Goal: Task Accomplishment & Management: Manage account settings

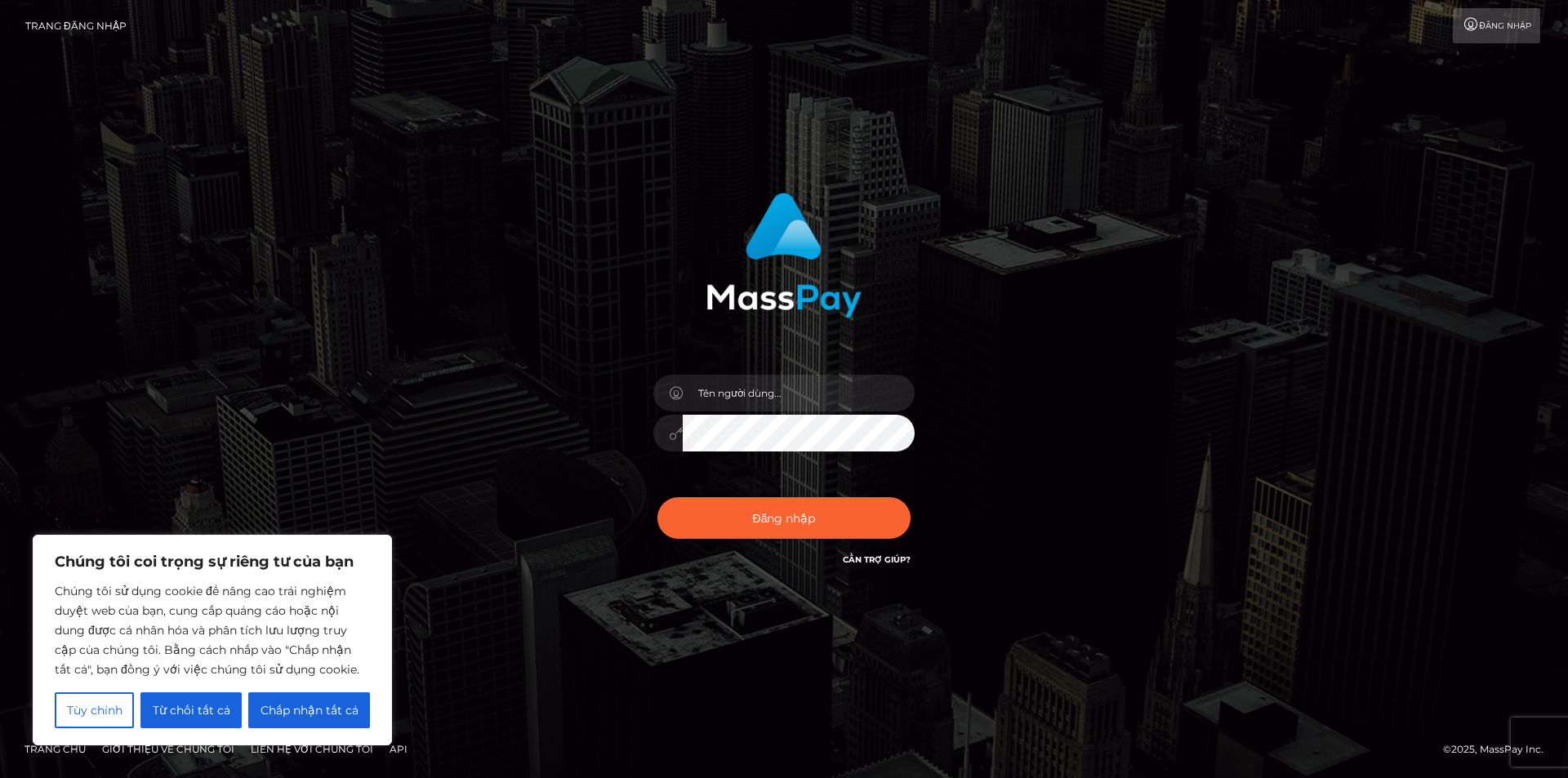
drag, startPoint x: 301, startPoint y: 703, endPoint x: 379, endPoint y: 638, distance: 101.5
click at [301, 703] on font "Chấp nhận tất cả" at bounding box center [309, 710] width 98 height 14
checkbox input "true"
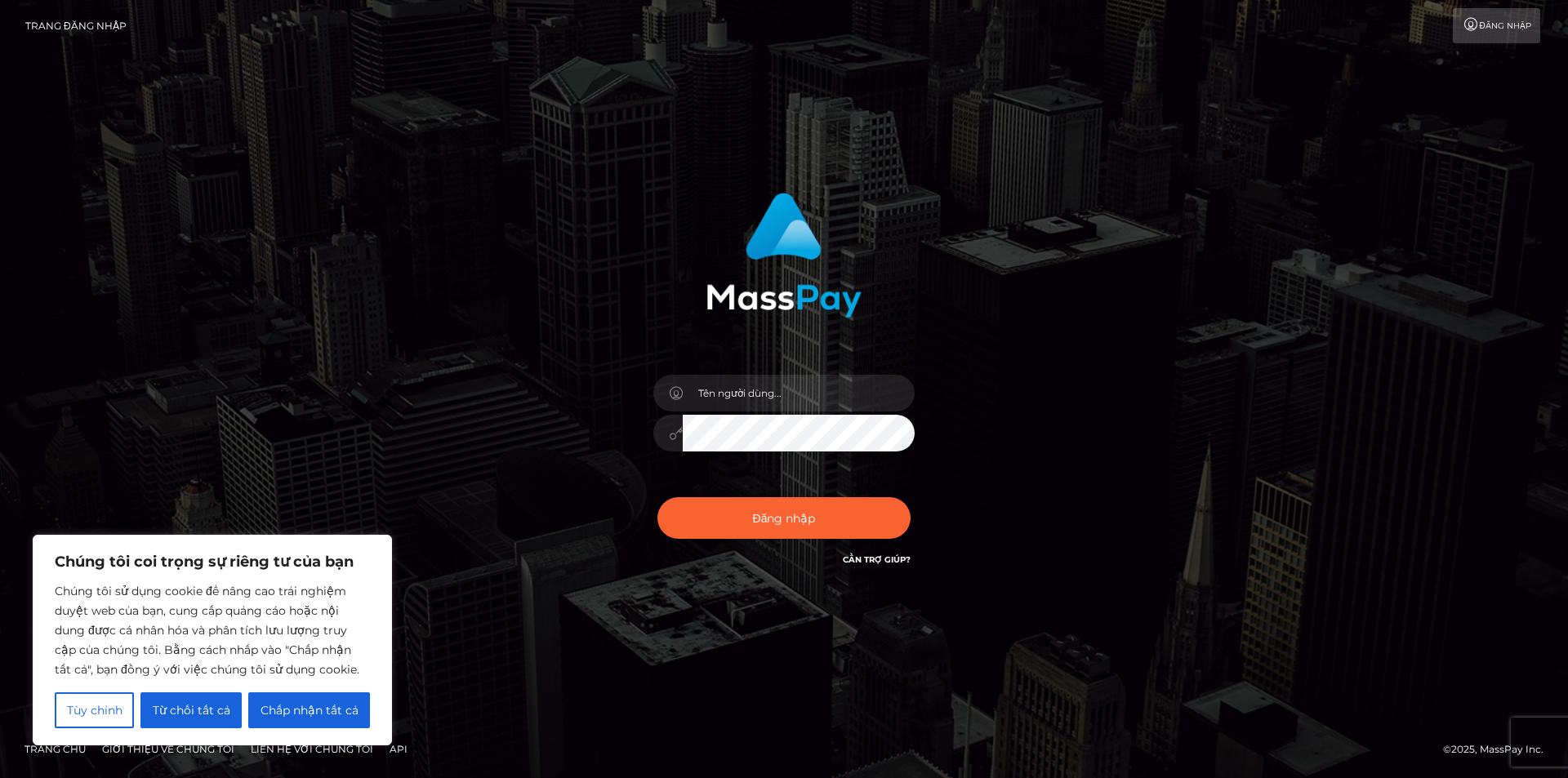
checkbox input "true"
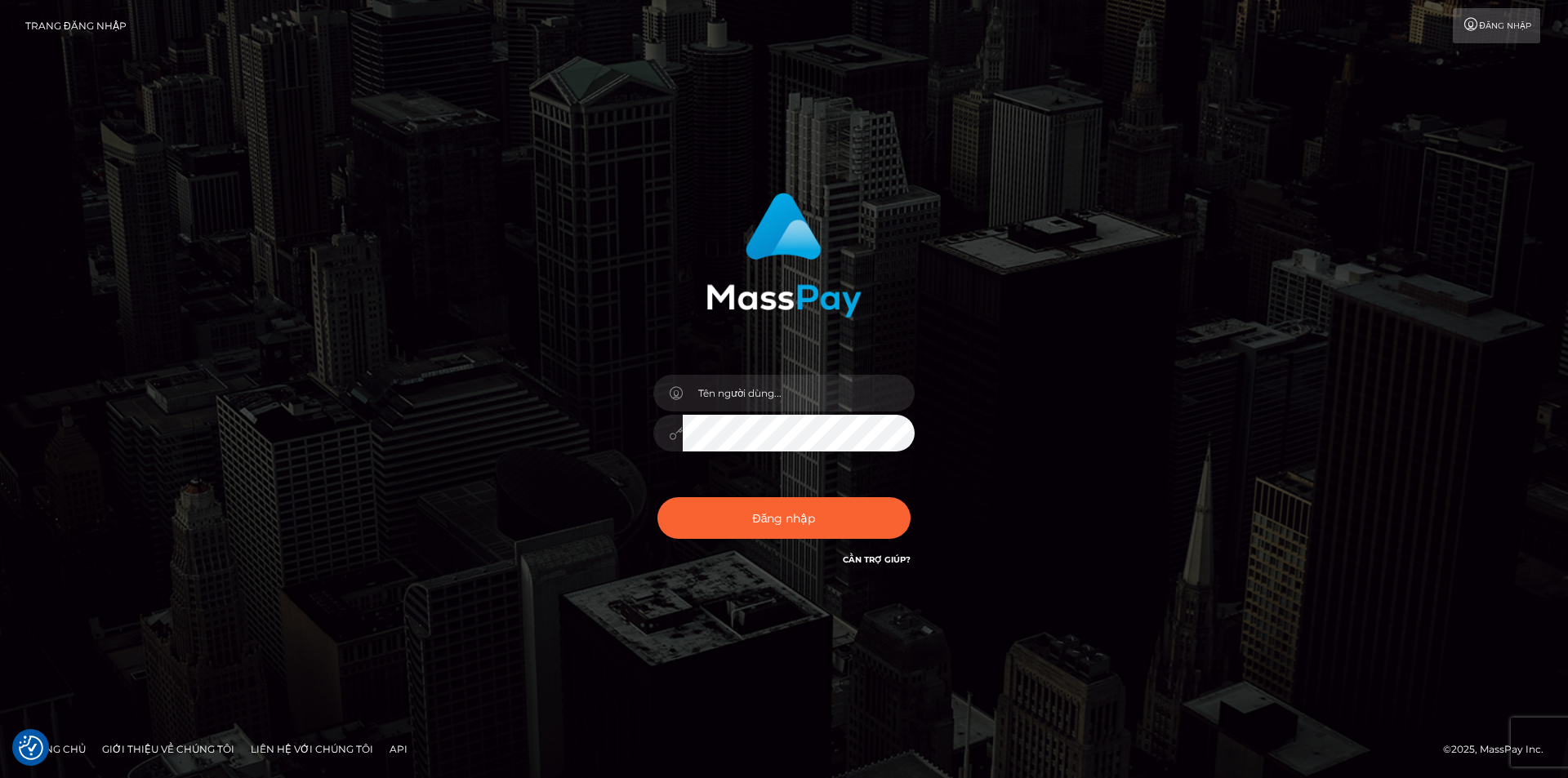
click at [1485, 15] on link "Đăng nhập" at bounding box center [1496, 25] width 87 height 35
checkbox input "true"
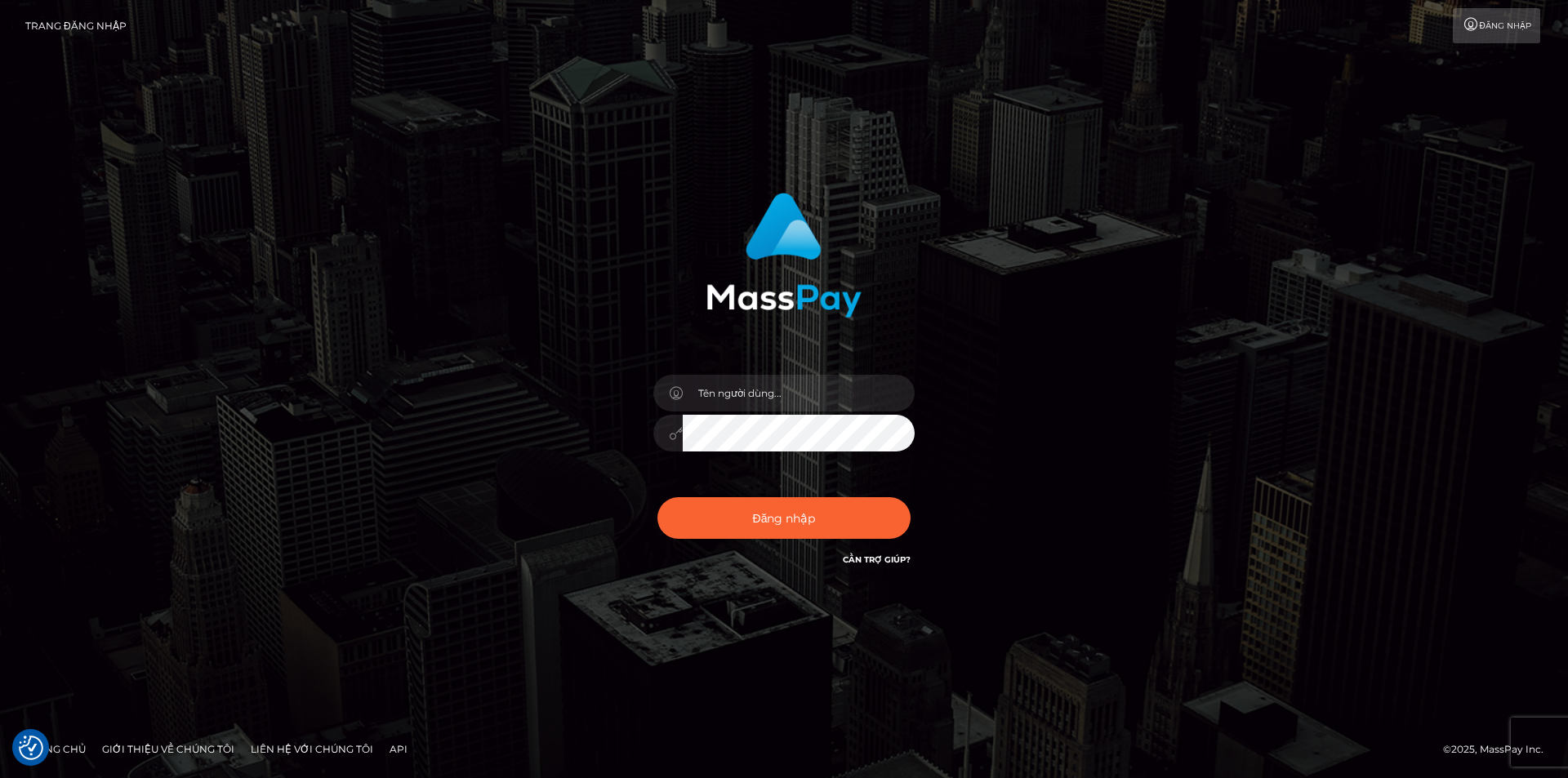
click at [88, 17] on link "Trang đăng nhập" at bounding box center [76, 25] width 102 height 35
